Goal: Complete application form: Complete application form

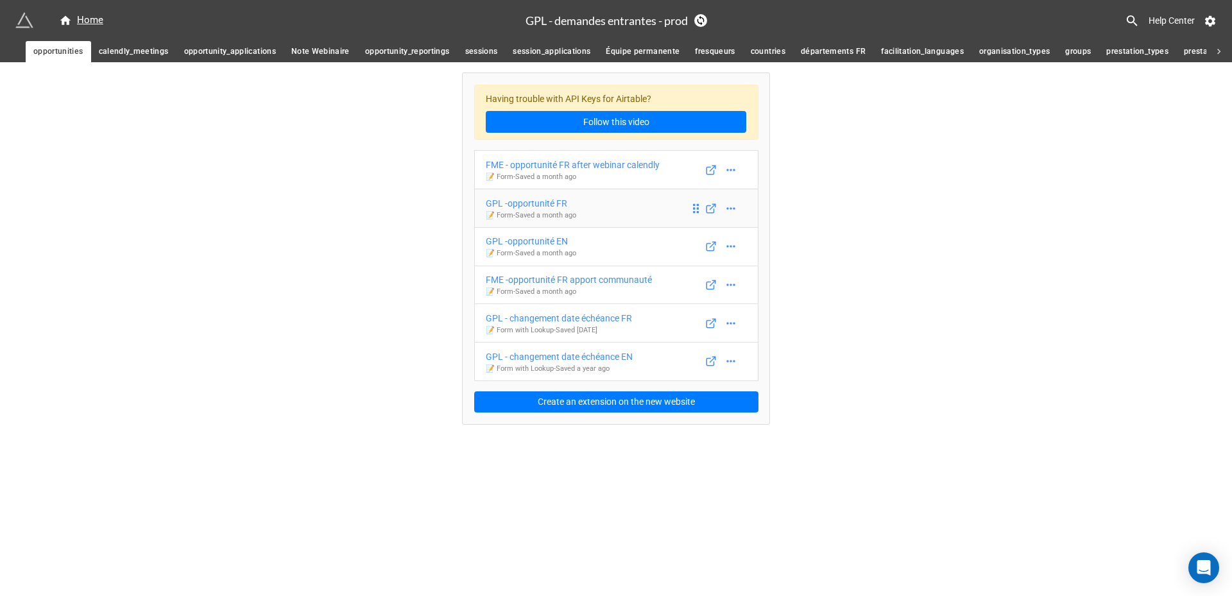
click at [582, 200] on link "GPL -opportunité FR 📝 Form - Saved a month ago" at bounding box center [616, 208] width 284 height 39
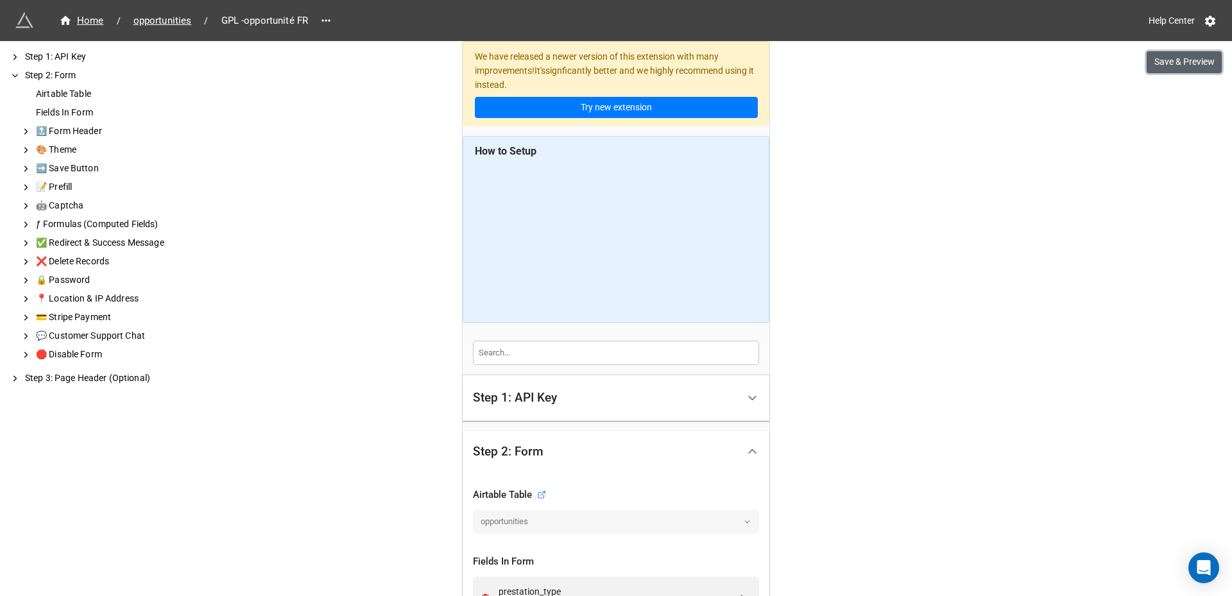
click at [1172, 52] on button "Save & Preview" at bounding box center [1183, 62] width 75 height 22
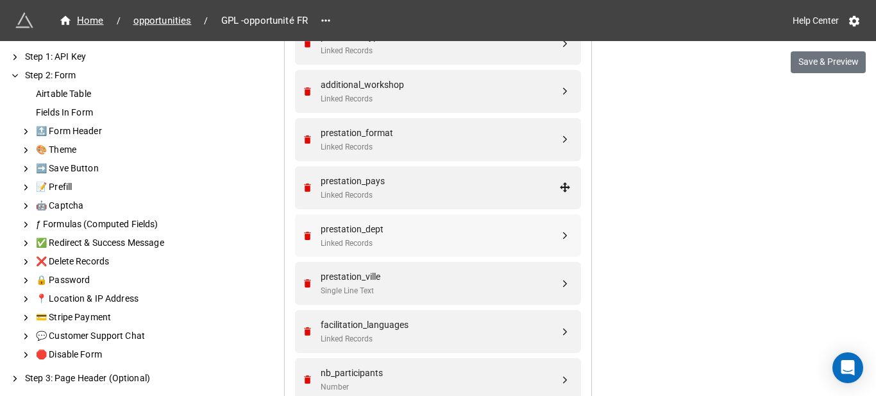
scroll to position [577, 0]
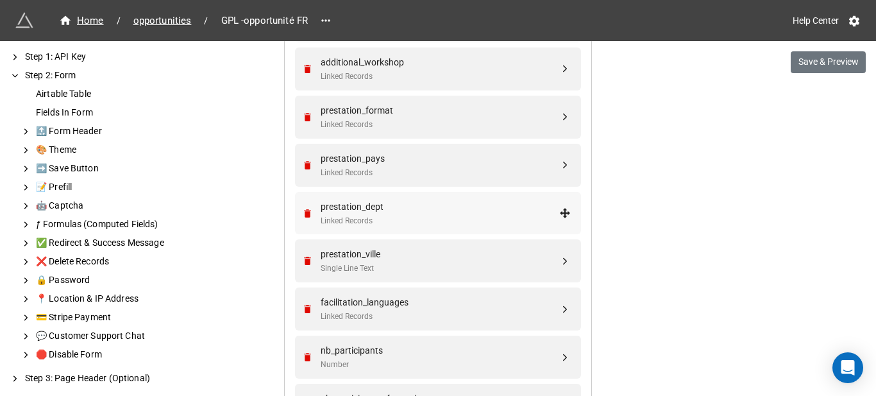
click at [460, 202] on div "prestation_dept" at bounding box center [440, 206] width 239 height 14
select select "all-are-met"
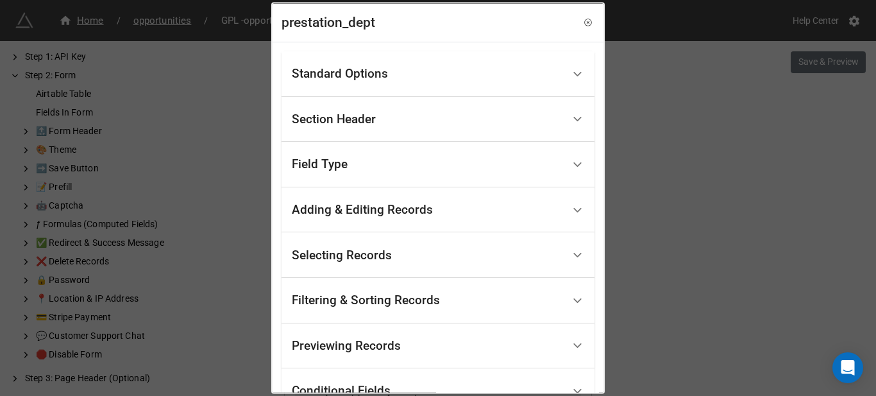
click at [432, 69] on div "Standard Options" at bounding box center [427, 74] width 271 height 30
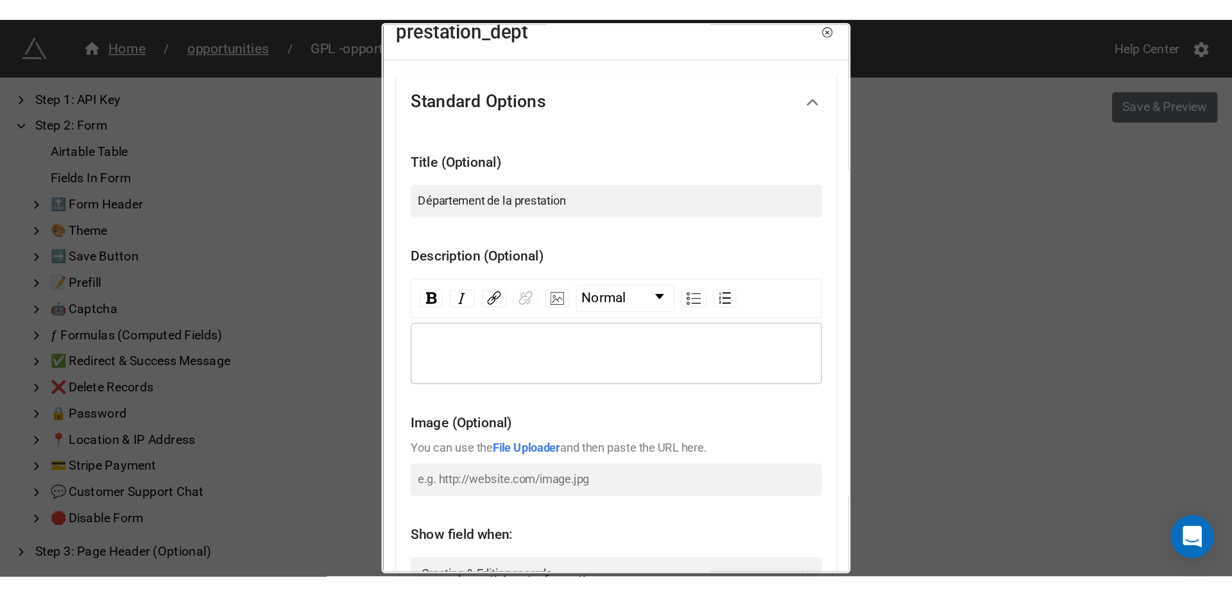
scroll to position [0, 0]
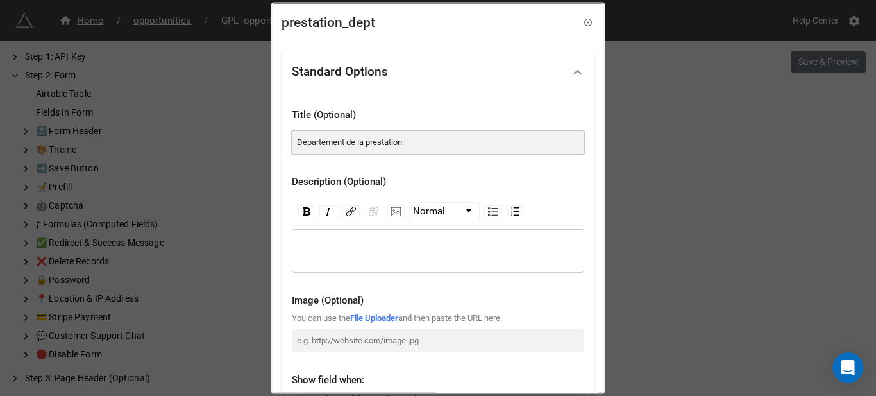
click at [461, 132] on input "Département de la prestation" at bounding box center [438, 141] width 293 height 23
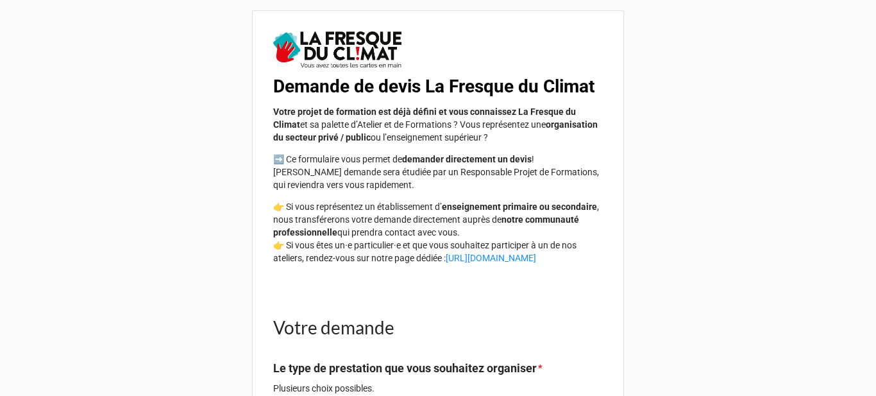
click at [313, 87] on b "Demande de devis La Fresque du Climat" at bounding box center [433, 86] width 321 height 21
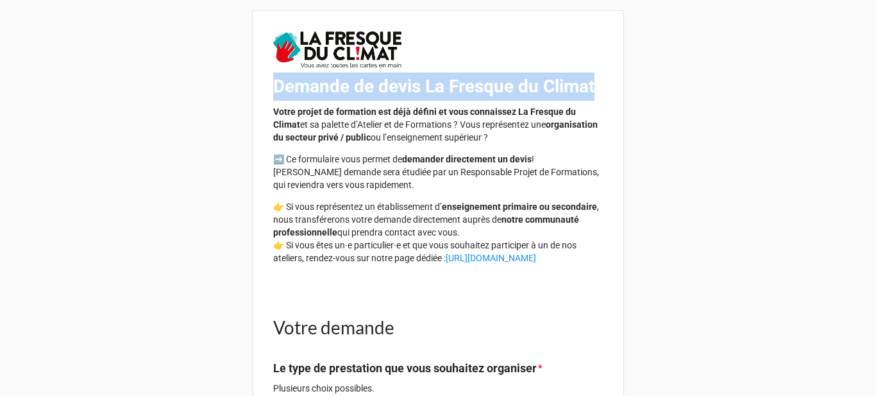
click at [313, 87] on b "Demande de devis La Fresque du Climat" at bounding box center [433, 86] width 321 height 21
copy b "Demande de devis La Fresque du Climat"
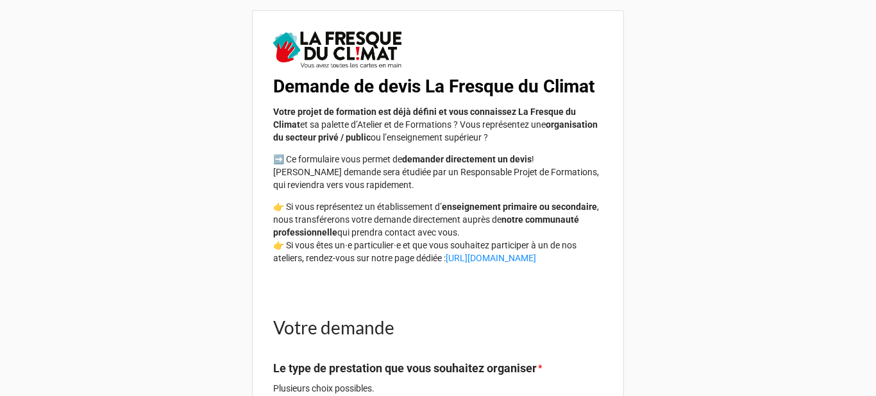
click at [553, 144] on p "Votre projet de formation est déjà défini et vous connaissez La Fresque du Clim…" at bounding box center [438, 124] width 330 height 38
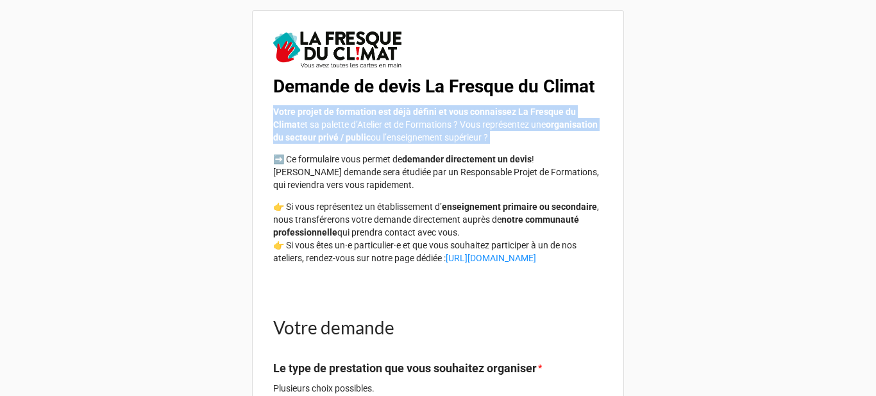
drag, startPoint x: 553, startPoint y: 165, endPoint x: 256, endPoint y: 139, distance: 298.2
copy div "Votre projet de formation est déjà défini et vous connaissez La Fresque du Clim…"
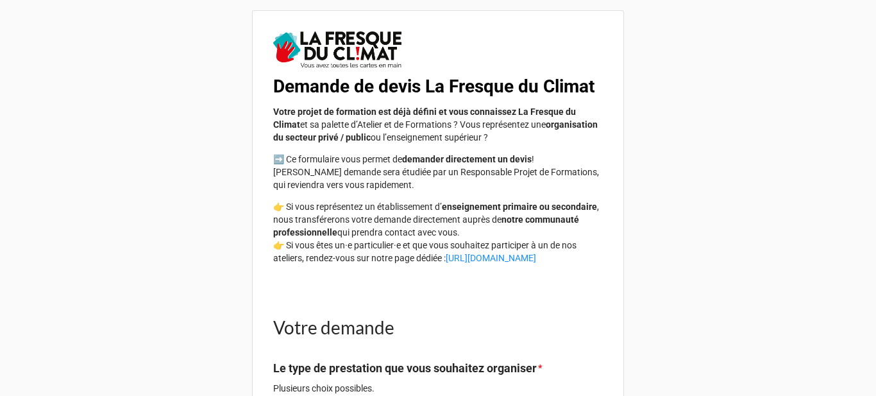
click at [539, 191] on p "➡️ Ce formulaire vous permet de demander directement un devis ! [PERSON_NAME] d…" at bounding box center [438, 172] width 330 height 38
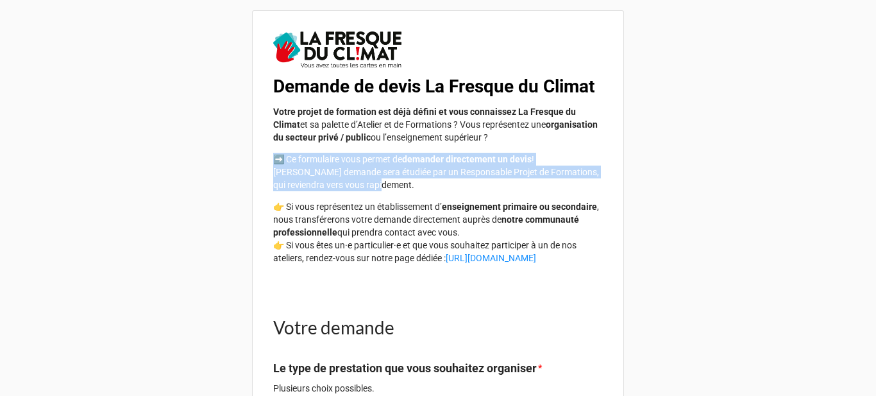
drag, startPoint x: 367, startPoint y: 212, endPoint x: 257, endPoint y: 187, distance: 113.1
copy p "➡️ Ce formulaire vous permet de demander directement un devis ! [PERSON_NAME] d…"
drag, startPoint x: 269, startPoint y: 237, endPoint x: 601, endPoint y: 287, distance: 335.4
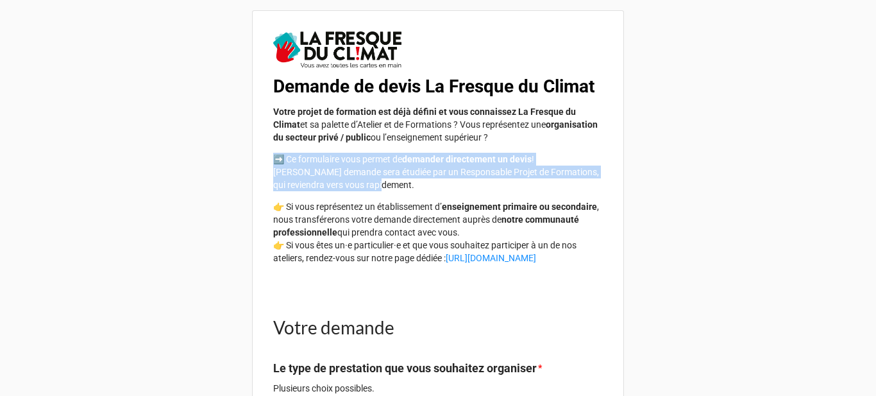
copy p "👉 Si vous représentez un établissement d’ enseignement primaire ou secondaire ,…"
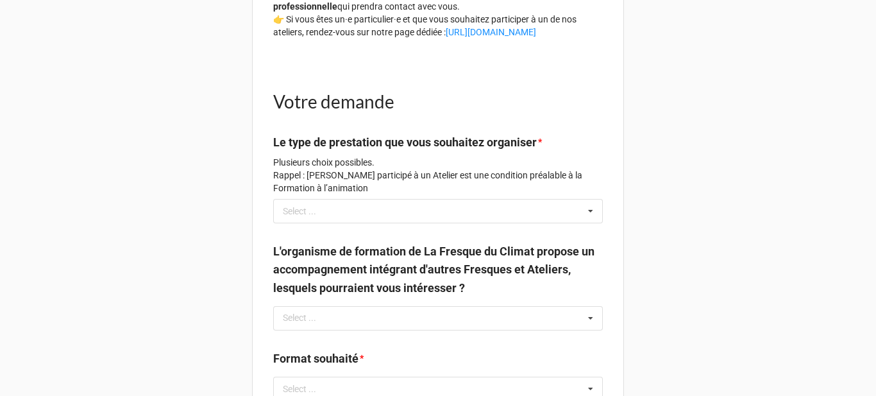
scroll to position [257, 0]
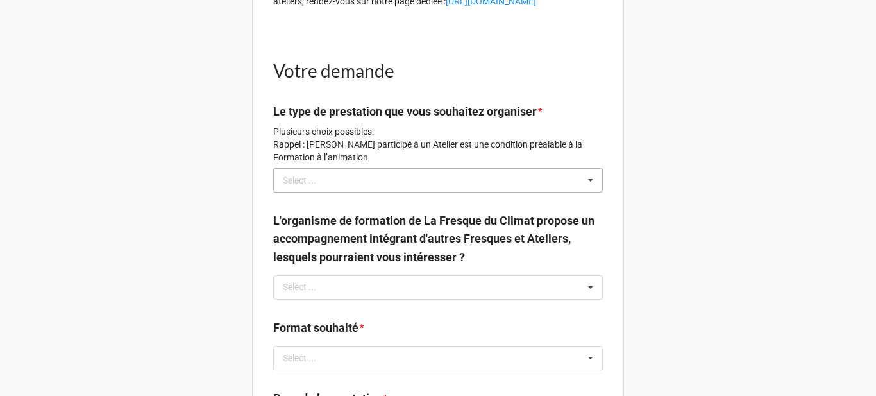
click at [435, 192] on div "Select ... No results found." at bounding box center [438, 180] width 330 height 24
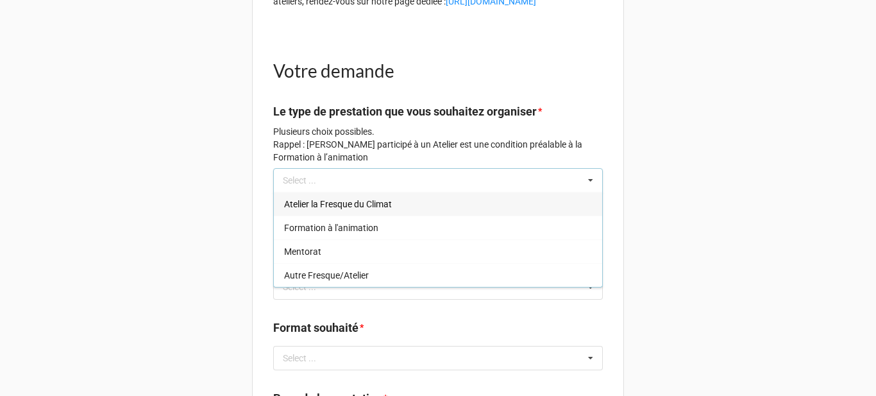
drag, startPoint x: 761, startPoint y: 186, endPoint x: 722, endPoint y: 188, distance: 39.8
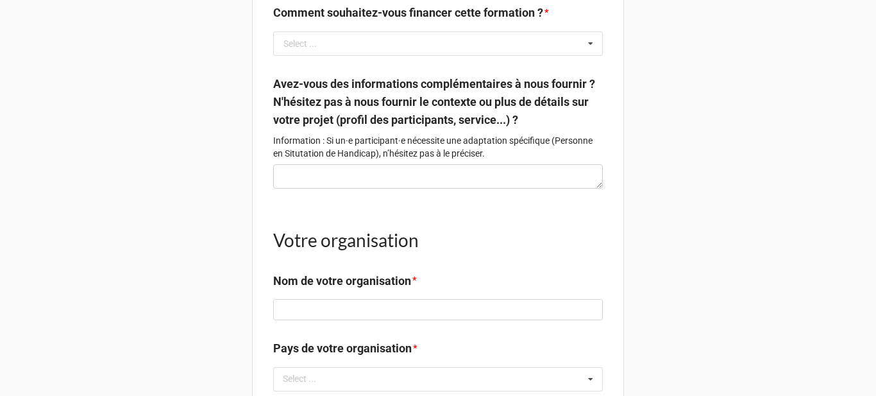
scroll to position [1090, 0]
click at [494, 64] on div "Comment souhaitez-vous financer cette formation ? * Select ... Mon entreprise /…" at bounding box center [438, 33] width 330 height 60
click at [504, 55] on input "text" at bounding box center [439, 42] width 328 height 23
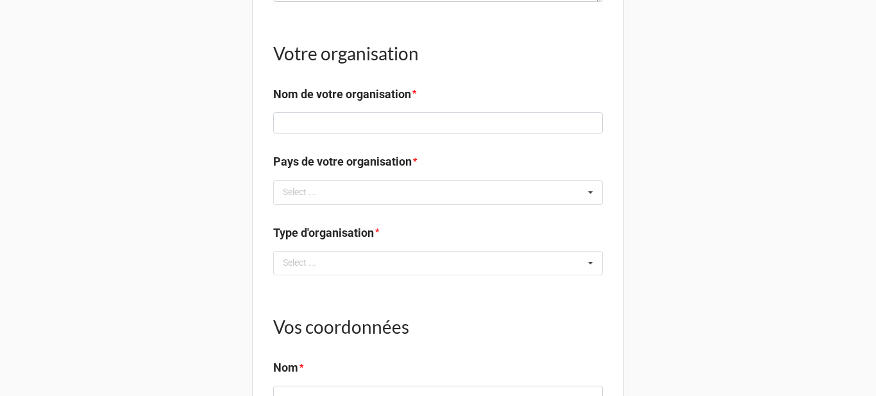
scroll to position [1278, 0]
click at [370, 203] on div "Select ... No results found." at bounding box center [438, 191] width 330 height 24
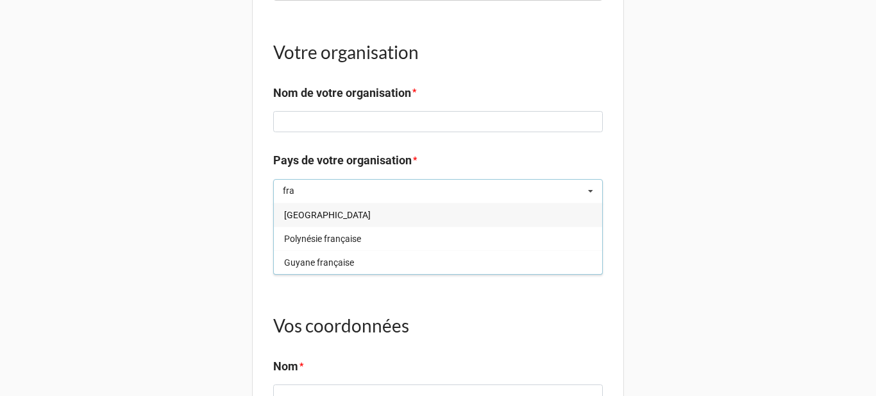
type input "fra"
click at [331, 226] on div "[GEOGRAPHIC_DATA]" at bounding box center [438, 215] width 328 height 24
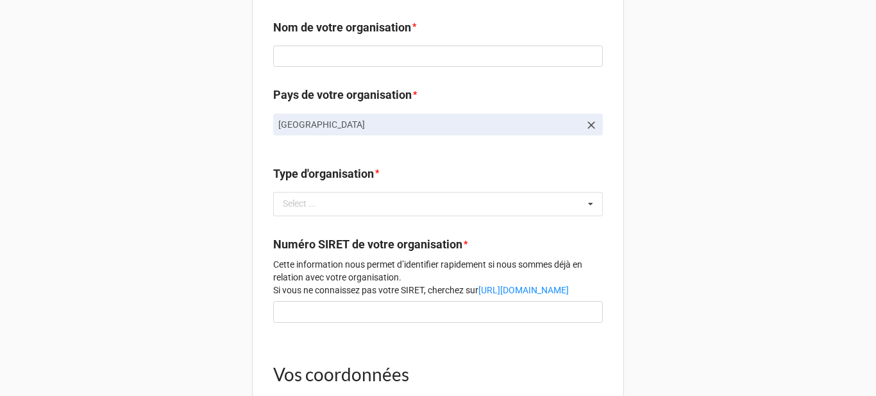
scroll to position [1342, 0]
click at [585, 133] on icon at bounding box center [591, 126] width 13 height 13
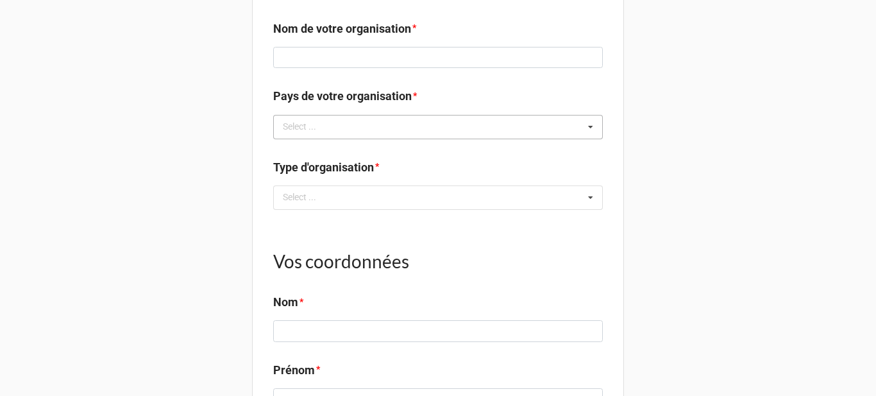
click at [393, 139] on div "Select ... France Polynésie française Guyane française" at bounding box center [438, 127] width 330 height 24
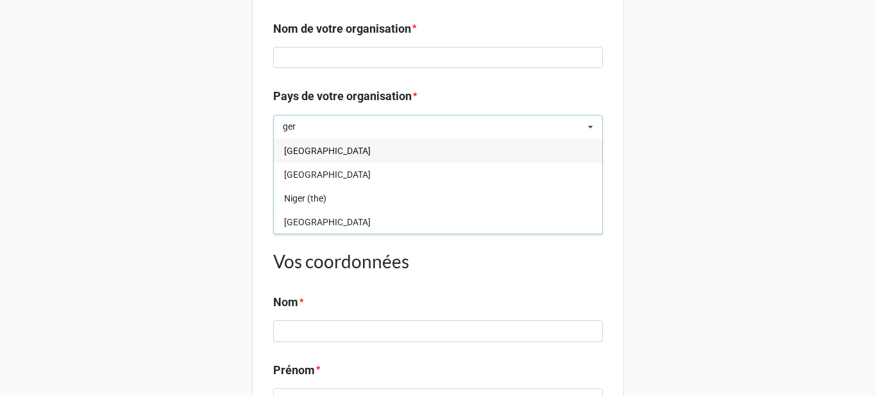
type input "ger"
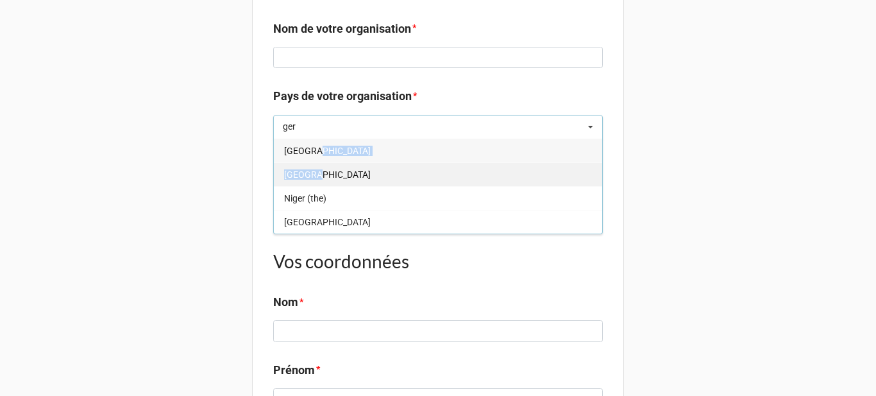
drag, startPoint x: 382, startPoint y: 180, endPoint x: 380, endPoint y: 197, distance: 17.5
click at [380, 197] on div "[GEOGRAPHIC_DATA] [GEOGRAPHIC_DATA] [GEOGRAPHIC_DATA] ([GEOGRAPHIC_DATA]) [GEOG…" at bounding box center [438, 187] width 330 height 96
click at [380, 186] on div "[GEOGRAPHIC_DATA]" at bounding box center [438, 174] width 328 height 24
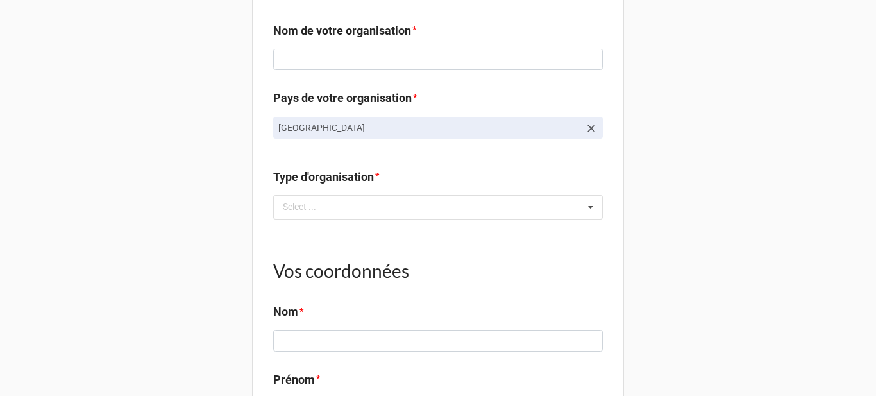
scroll to position [1310, 0]
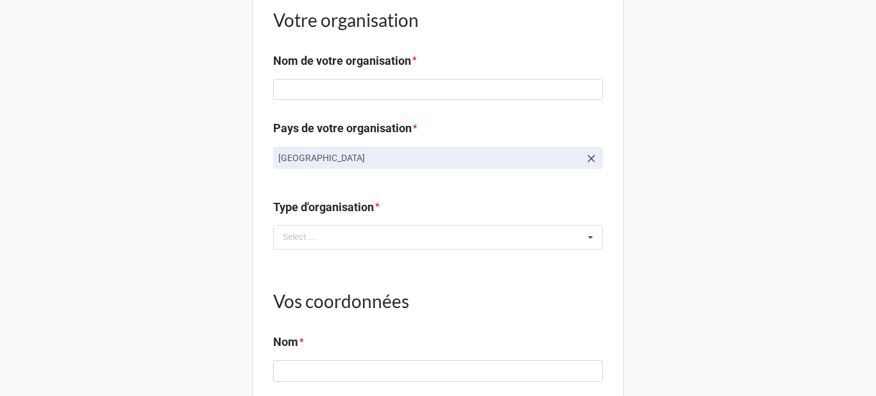
click at [590, 165] on icon at bounding box center [591, 158] width 13 height 13
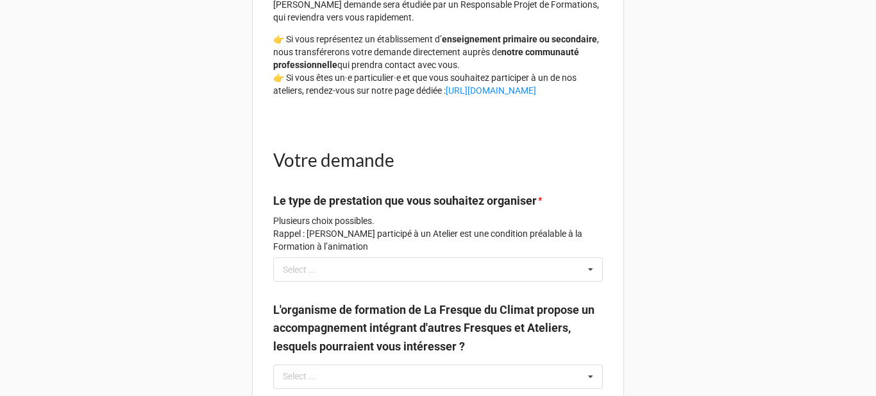
scroll to position [257, 0]
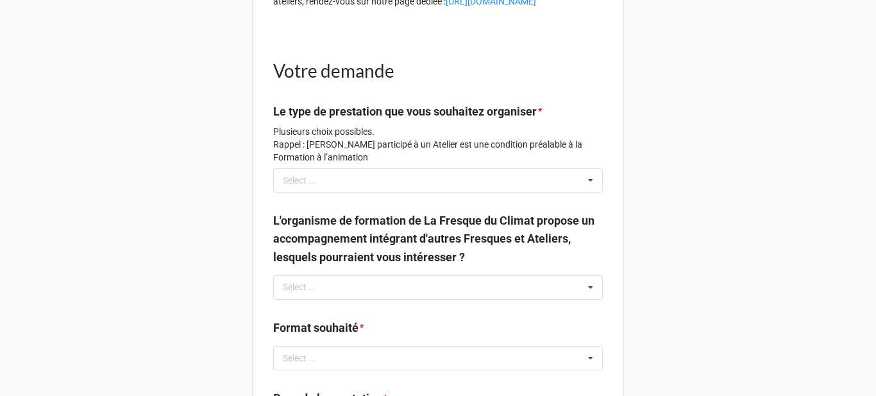
click at [452, 121] on label "Le type de prestation que vous souhaitez organiser" at bounding box center [405, 112] width 264 height 18
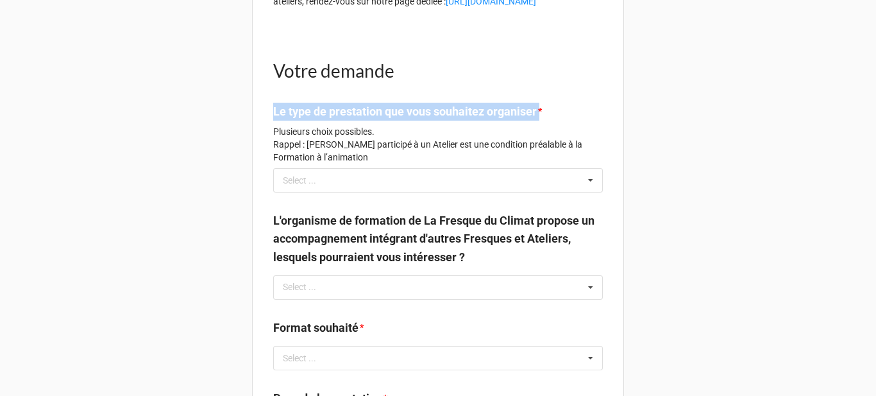
click at [452, 121] on label "Le type de prestation que vous souhaitez organiser" at bounding box center [405, 112] width 264 height 18
copy label "Le type de prestation que vous souhaitez organiser"
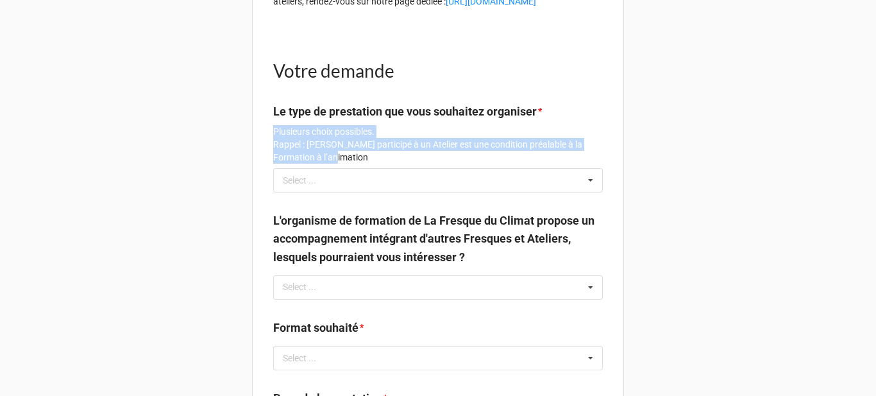
drag, startPoint x: 323, startPoint y: 187, endPoint x: 270, endPoint y: 158, distance: 60.3
click at [273, 158] on p "Plusieurs choix possibles. Rappel : Avoir participé à un Atelier est une condit…" at bounding box center [438, 144] width 330 height 38
copy p "Plusieurs choix possibles. Rappel : Avoir participé à un Atelier est une condit…"
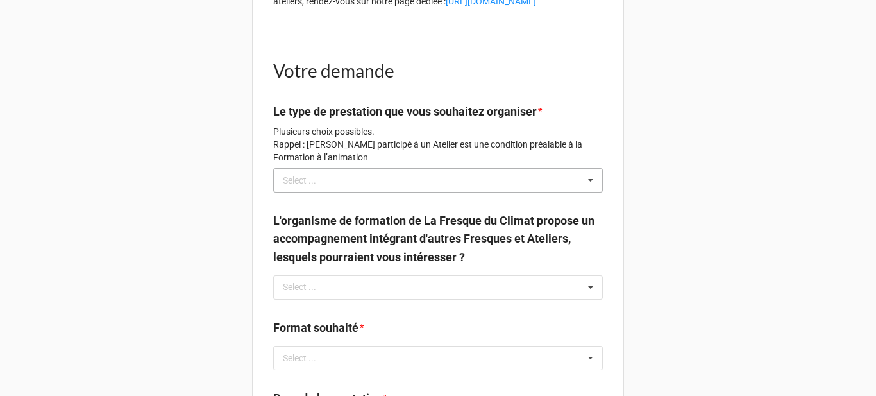
click at [543, 192] on div "Select ... Atelier la Fresque du Climat Formation à l'animation Mentorat Autre …" at bounding box center [438, 180] width 330 height 24
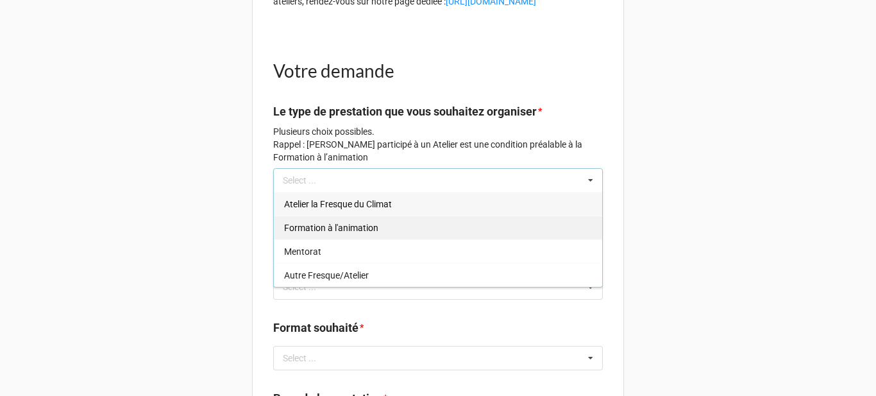
click at [403, 239] on div "Formation à l'animation" at bounding box center [438, 228] width 328 height 24
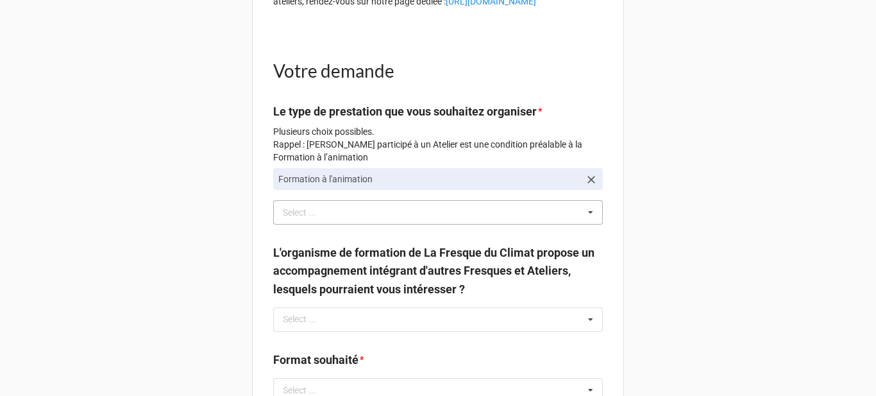
click at [597, 190] on link "Formation à l'animation" at bounding box center [438, 179] width 330 height 22
click at [593, 186] on icon at bounding box center [591, 179] width 13 height 13
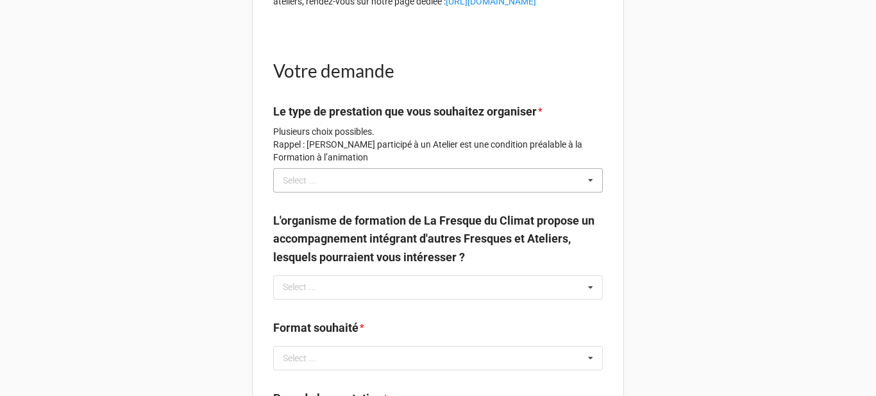
drag, startPoint x: 475, startPoint y: 284, endPoint x: 262, endPoint y: 251, distance: 215.4
copy label "L'organisme de formation de La Fresque du Climat propose un accompagnement inté…"
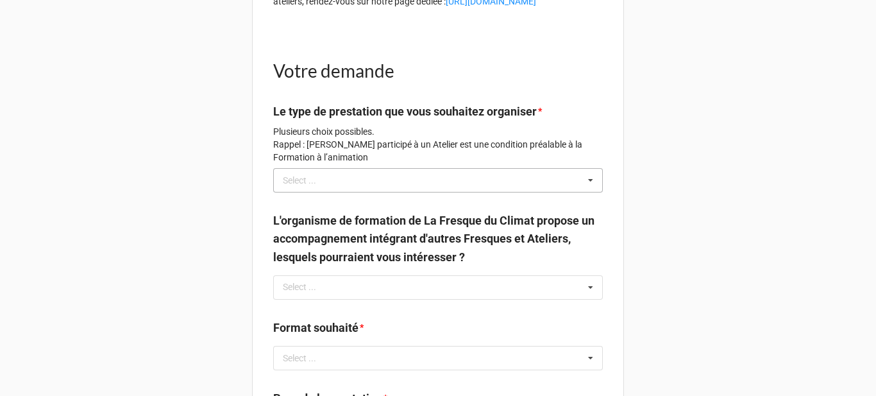
click at [305, 164] on p "Plusieurs choix possibles. Rappel : Avoir participé à un Atelier est une condit…" at bounding box center [438, 144] width 330 height 38
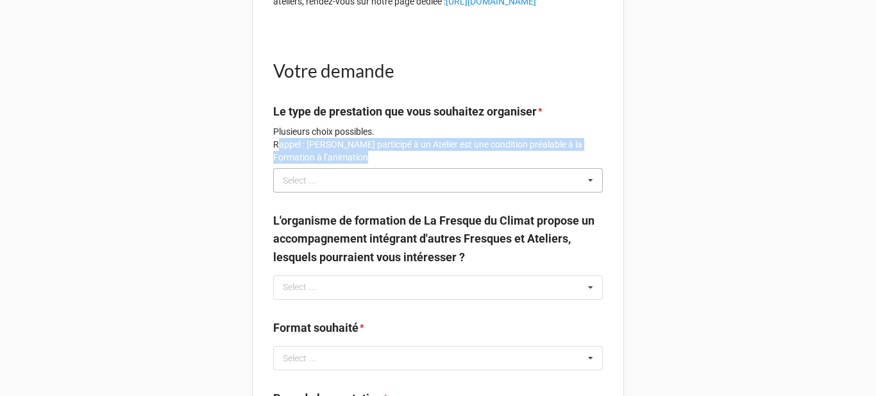
click at [305, 164] on p "Plusieurs choix possibles. Rappel : Avoir participé à un Atelier est une condit…" at bounding box center [438, 144] width 330 height 38
copy div "Rappel : [PERSON_NAME] participé à un Atelier est une condition préalable à la …"
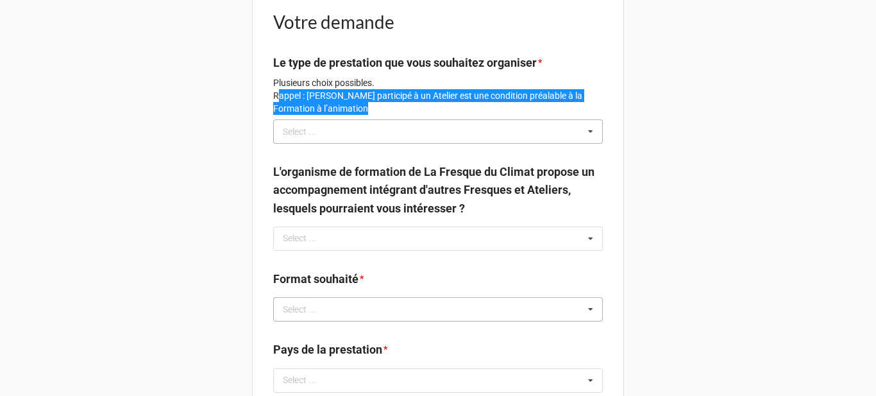
scroll to position [385, 0]
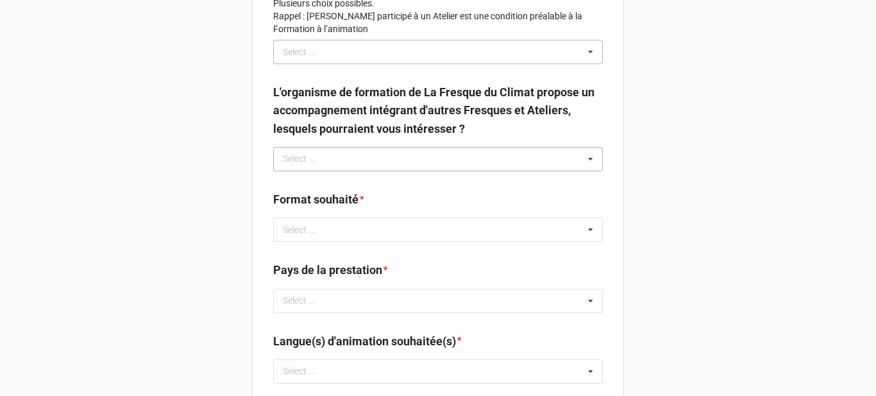
click at [545, 171] on div "Select ... No results found." at bounding box center [438, 159] width 330 height 24
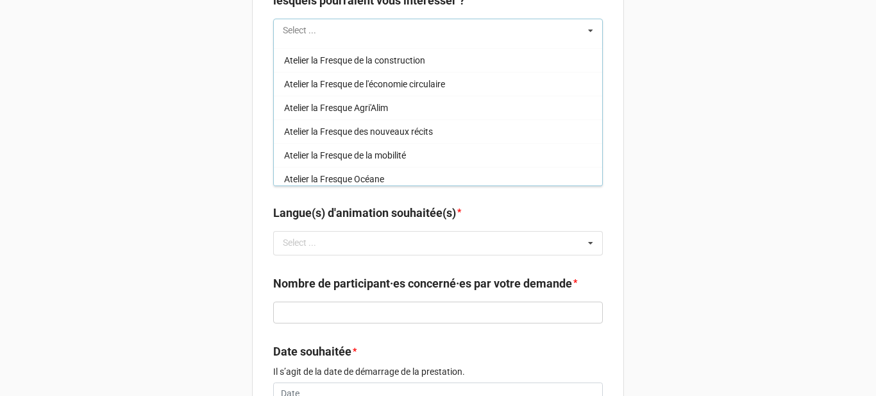
scroll to position [0, 0]
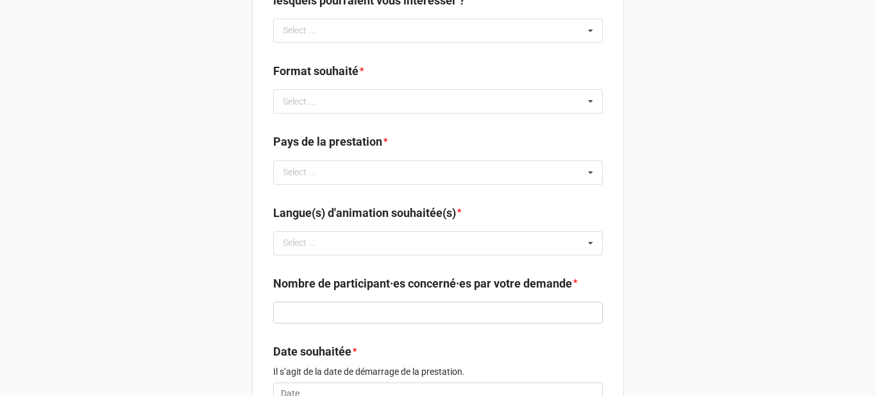
click at [336, 80] on label "Format souhaité" at bounding box center [315, 71] width 85 height 18
copy label "Format souhaité"
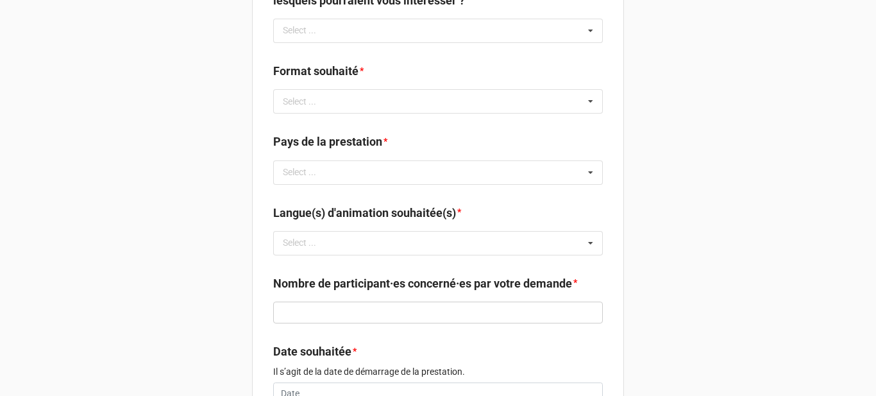
click at [340, 151] on label "Pays de la prestation" at bounding box center [327, 142] width 109 height 18
copy label "Pays de la prestation"
click at [436, 185] on div "Select ... No results found." at bounding box center [438, 172] width 330 height 24
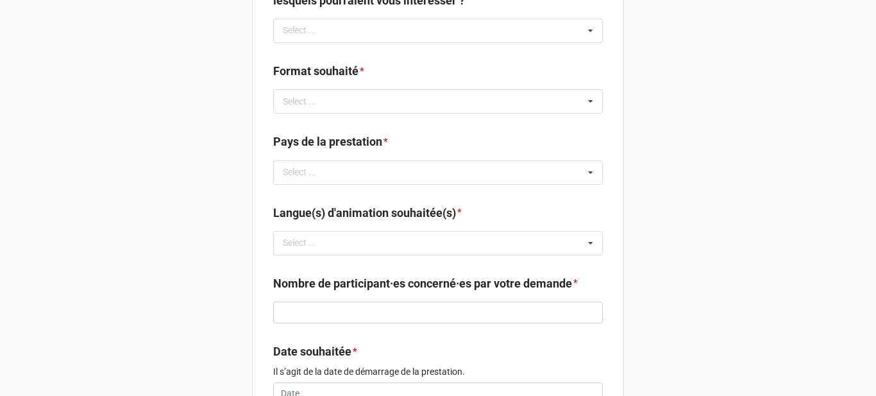
click at [316, 222] on label "Langue(s) d'animation souhaitée(s)" at bounding box center [364, 213] width 183 height 18
click at [526, 255] on div "Select ... No results found." at bounding box center [438, 243] width 330 height 24
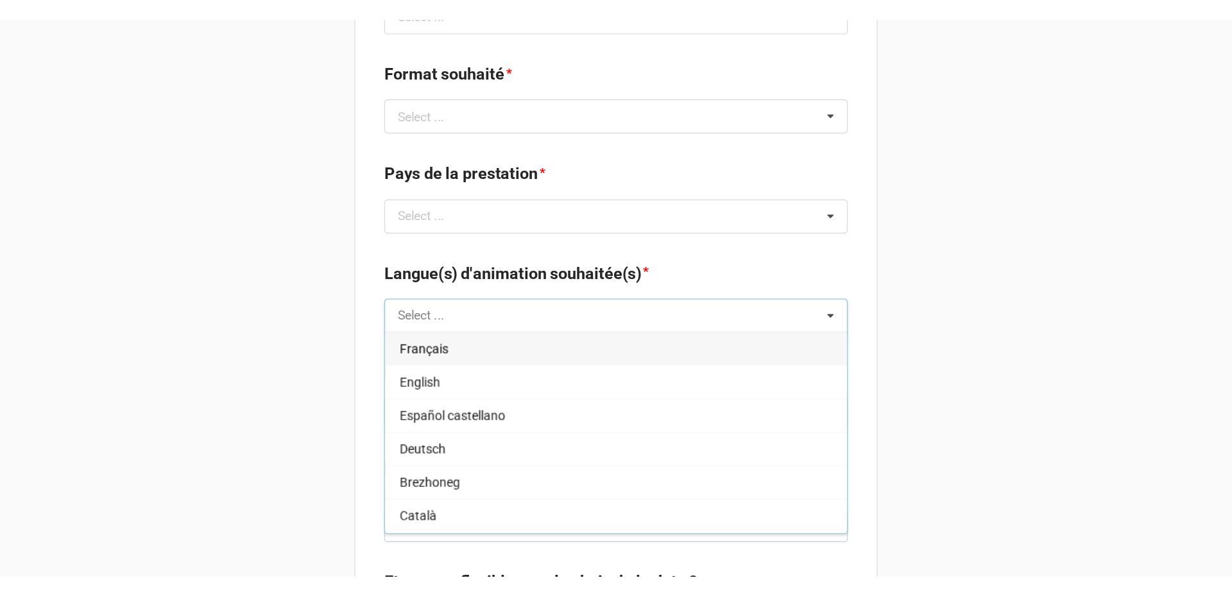
scroll to position [577, 0]
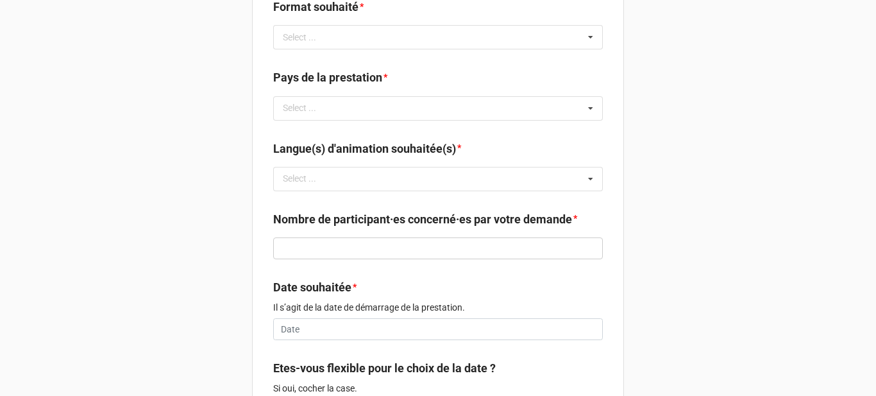
click at [305, 228] on label "Nombre de participant·es concerné·es par votre demande" at bounding box center [422, 219] width 299 height 18
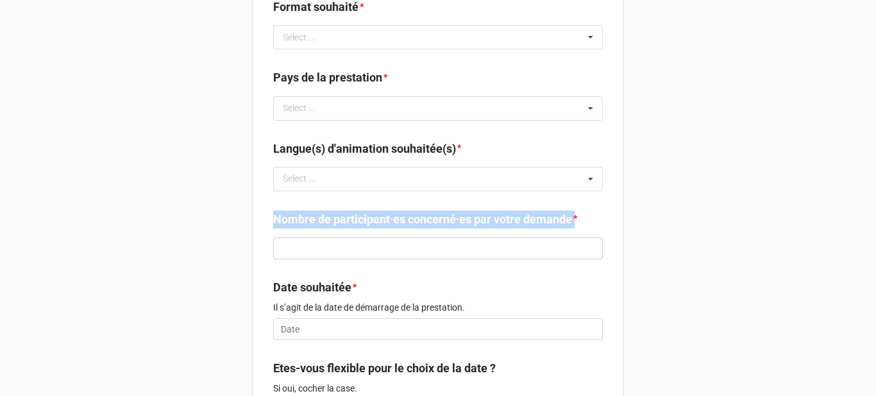
click at [305, 228] on label "Nombre de participant·es concerné·es par votre demande" at bounding box center [422, 219] width 299 height 18
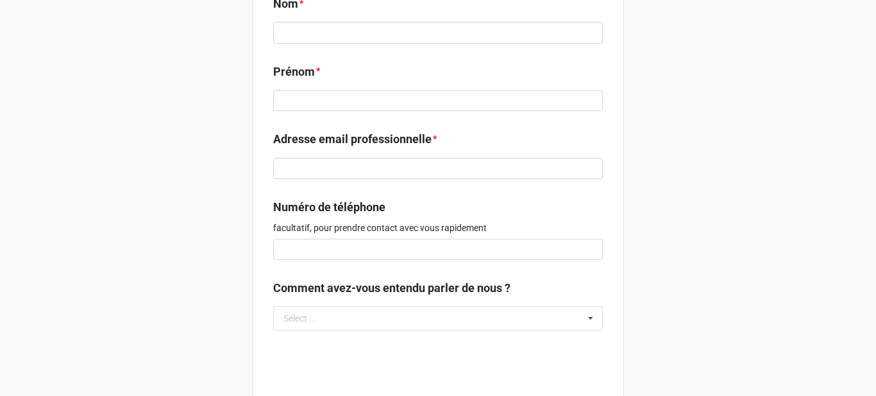
scroll to position [1751, 0]
